Goal: Task Accomplishment & Management: Manage account settings

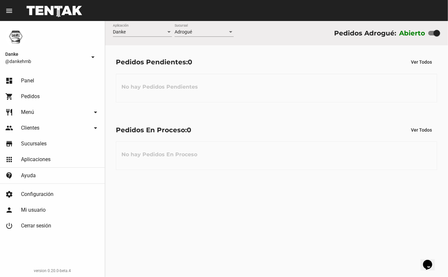
click at [435, 31] on div at bounding box center [437, 33] width 7 height 7
click at [432, 35] on input "checkbox" at bounding box center [432, 35] width 0 height 0
click at [432, 33] on div at bounding box center [432, 33] width 7 height 7
click at [430, 33] on div at bounding box center [432, 33] width 7 height 7
click at [432, 33] on div at bounding box center [432, 33] width 7 height 7
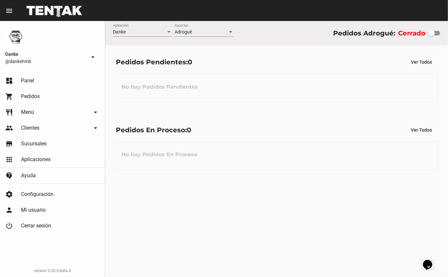
click at [432, 35] on input "checkbox" at bounding box center [432, 35] width 0 height 0
checkbox input "true"
